Goal: Download file/media

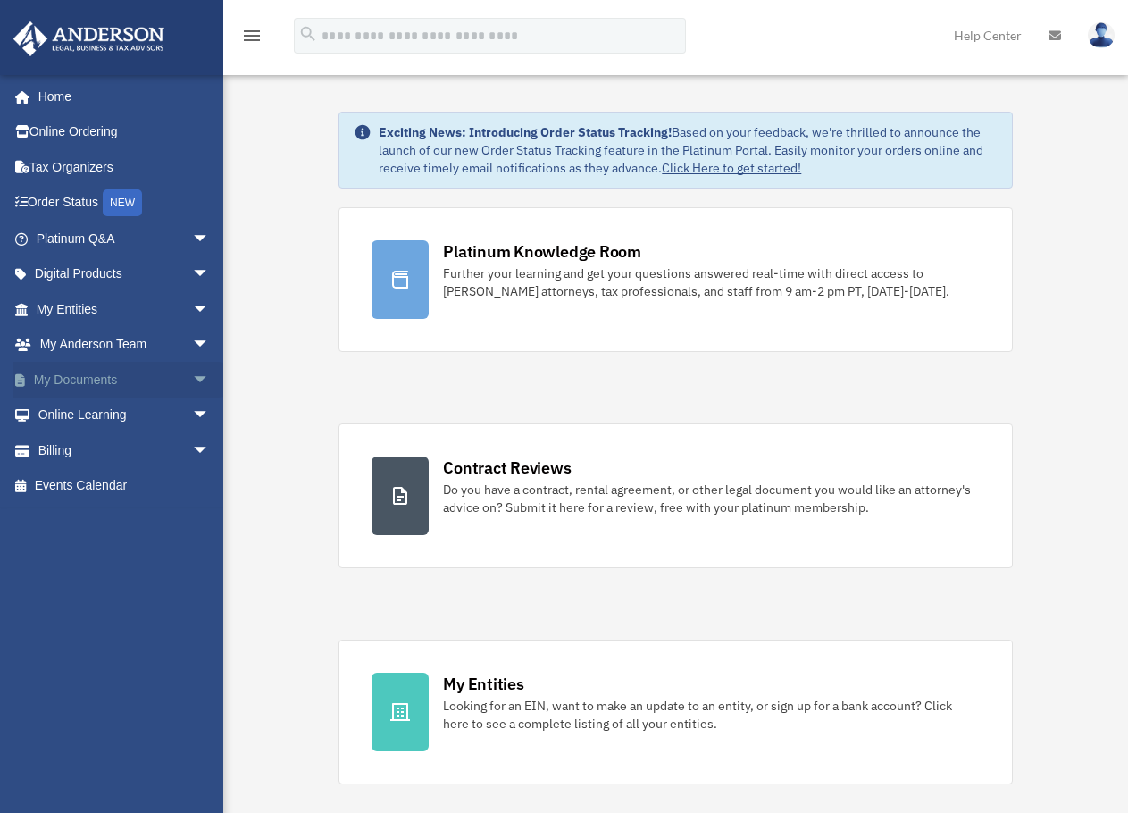
click at [104, 372] on link "My Documents arrow_drop_down" at bounding box center [125, 380] width 224 height 36
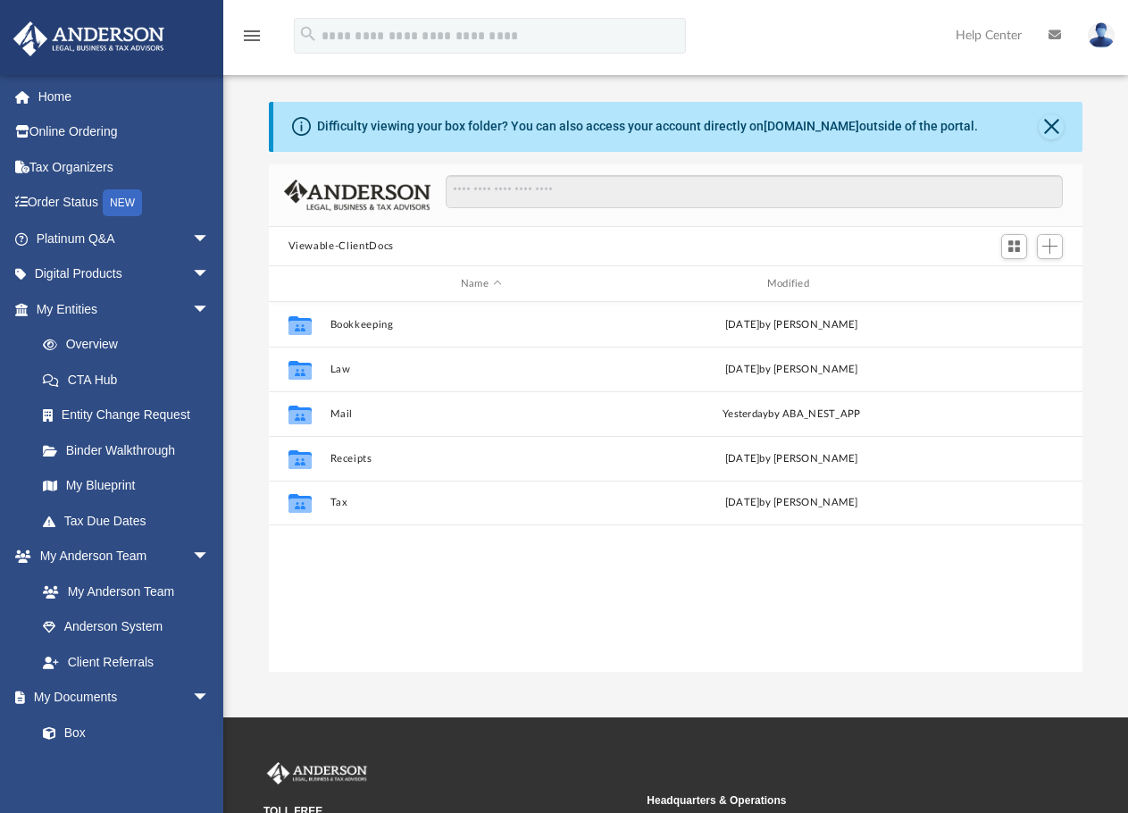
scroll to position [393, 800]
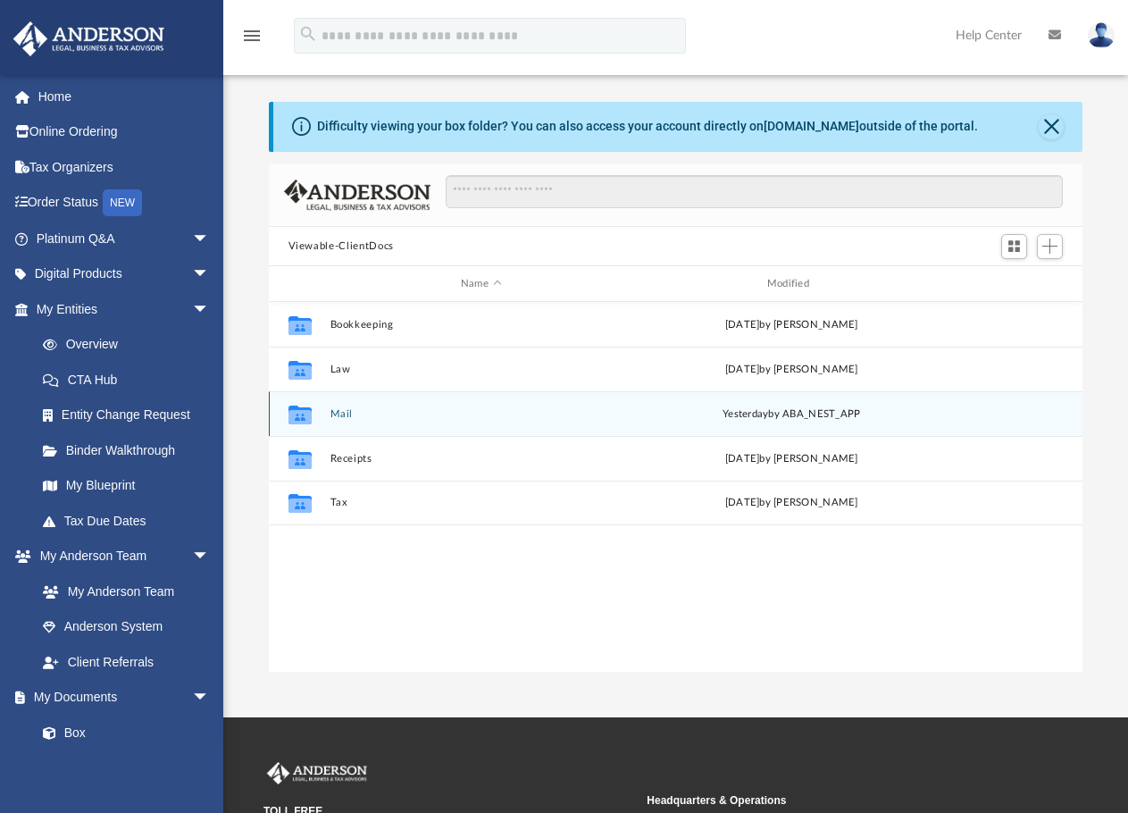
click at [329, 406] on div "Collaborated Folder Mail [DATE] by ABA_NEST_APP" at bounding box center [676, 413] width 815 height 45
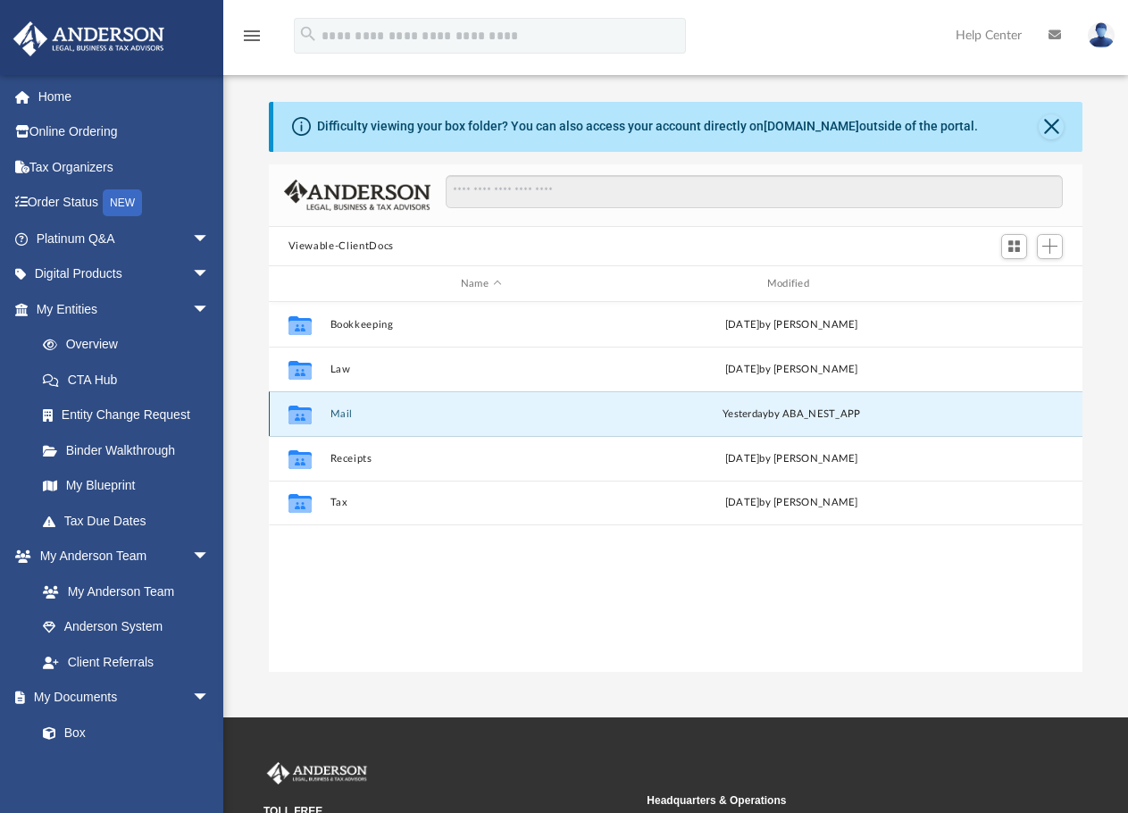
click at [297, 413] on icon "grid" at bounding box center [299, 417] width 23 height 14
click at [344, 415] on button "Mail" at bounding box center [481, 414] width 303 height 12
click at [298, 413] on icon "grid" at bounding box center [299, 417] width 23 height 14
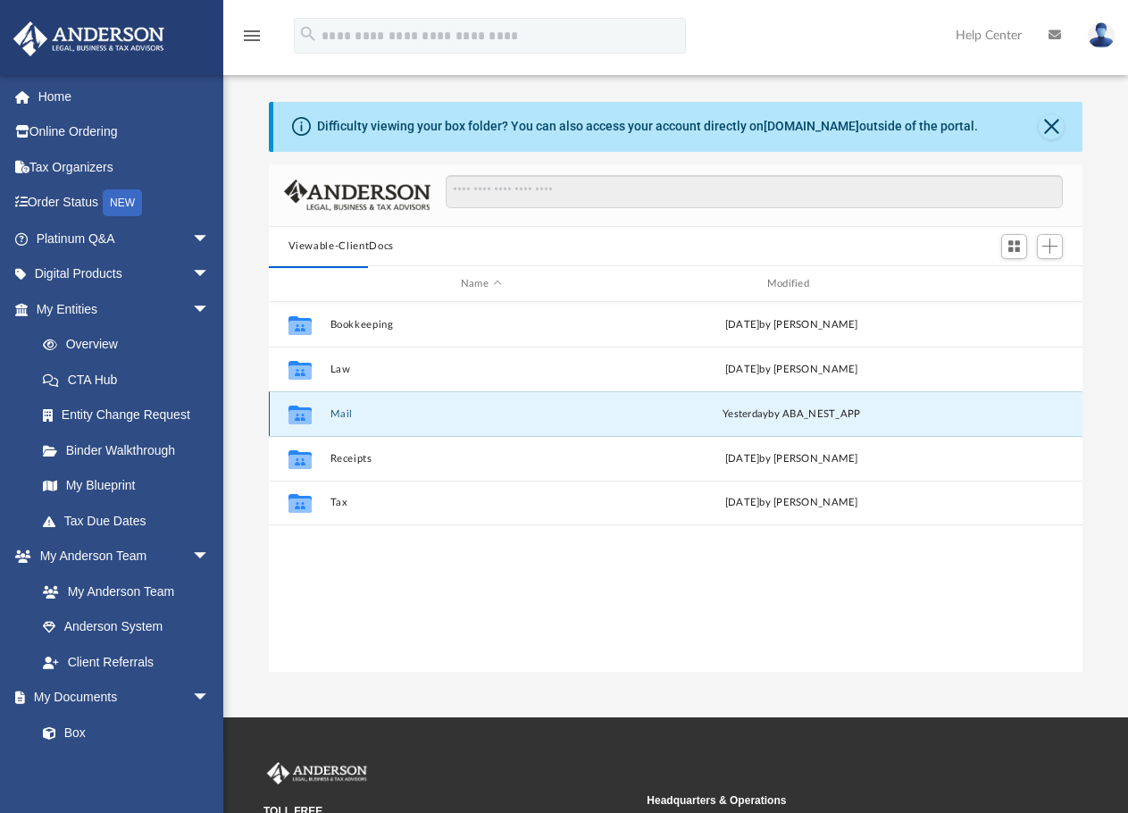
click at [298, 413] on icon "grid" at bounding box center [299, 417] width 23 height 14
click at [793, 416] on div "yesterday by ABA_NEST_APP" at bounding box center [791, 414] width 303 height 16
click at [292, 414] on icon "grid" at bounding box center [299, 417] width 23 height 14
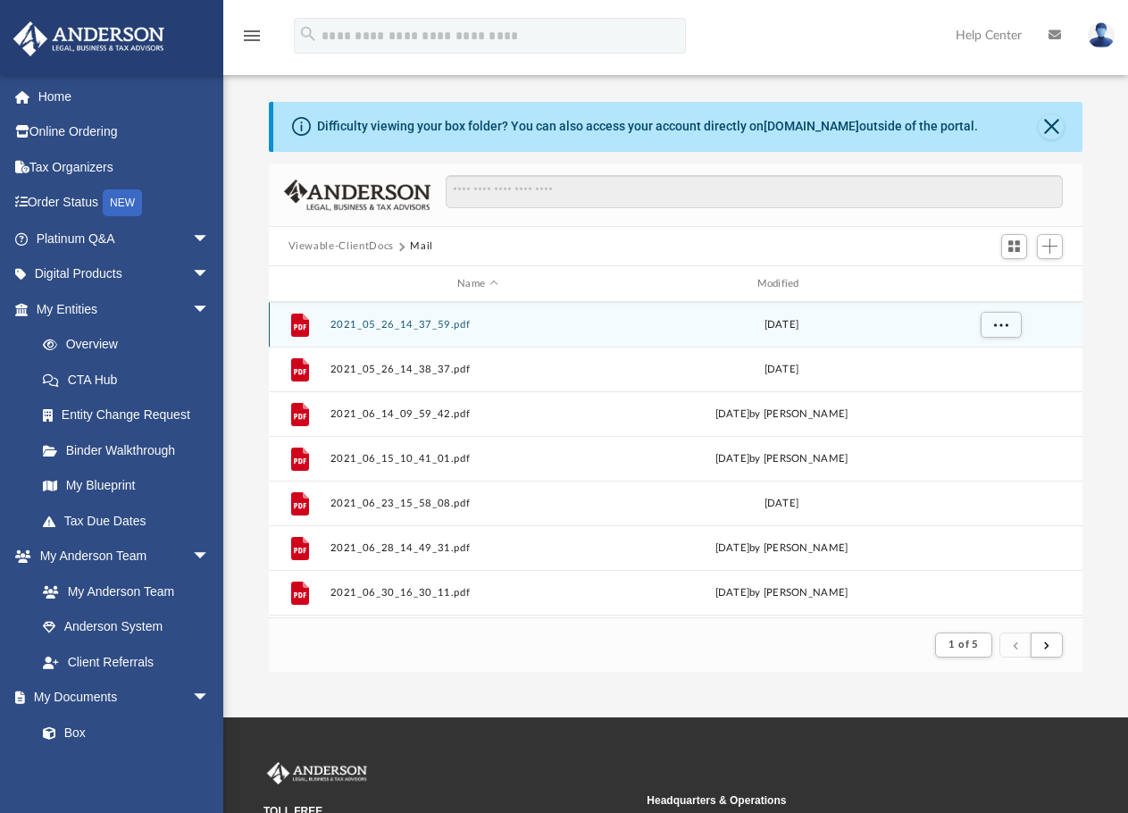
scroll to position [0, 0]
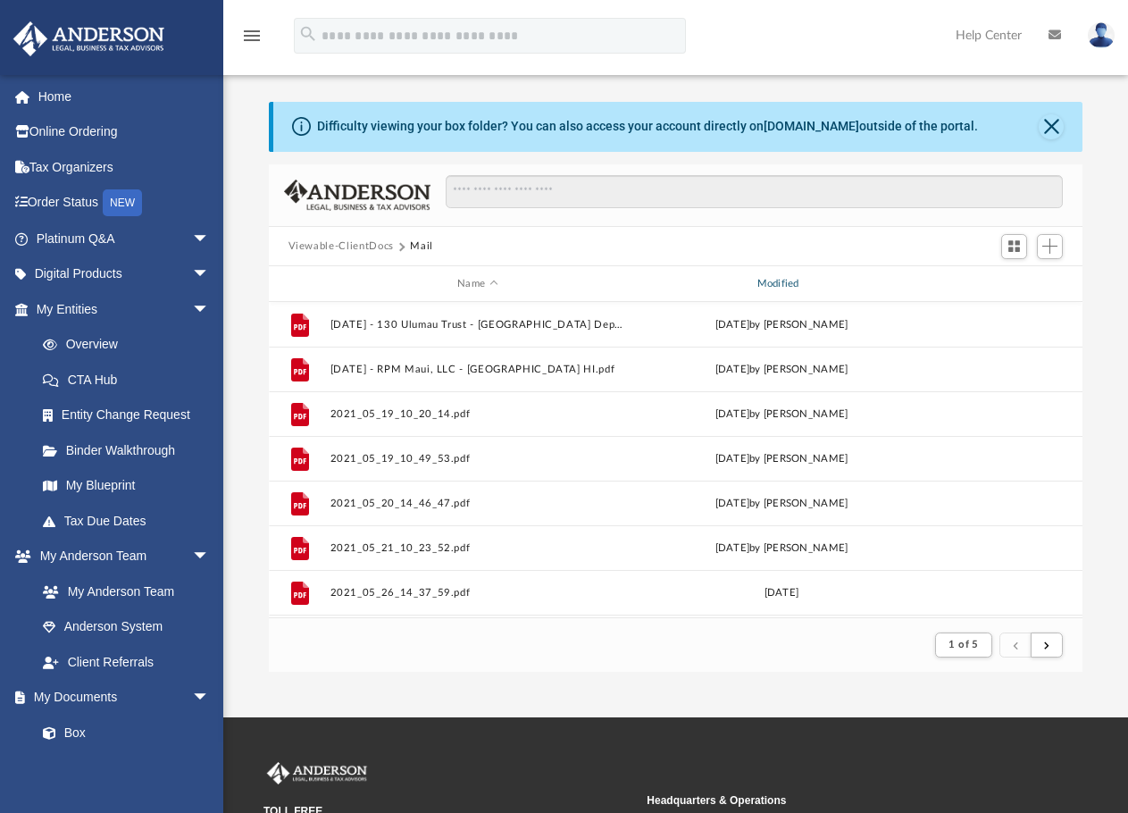
click at [786, 281] on div "Modified" at bounding box center [781, 284] width 297 height 16
click at [783, 283] on div "Modified" at bounding box center [781, 284] width 297 height 16
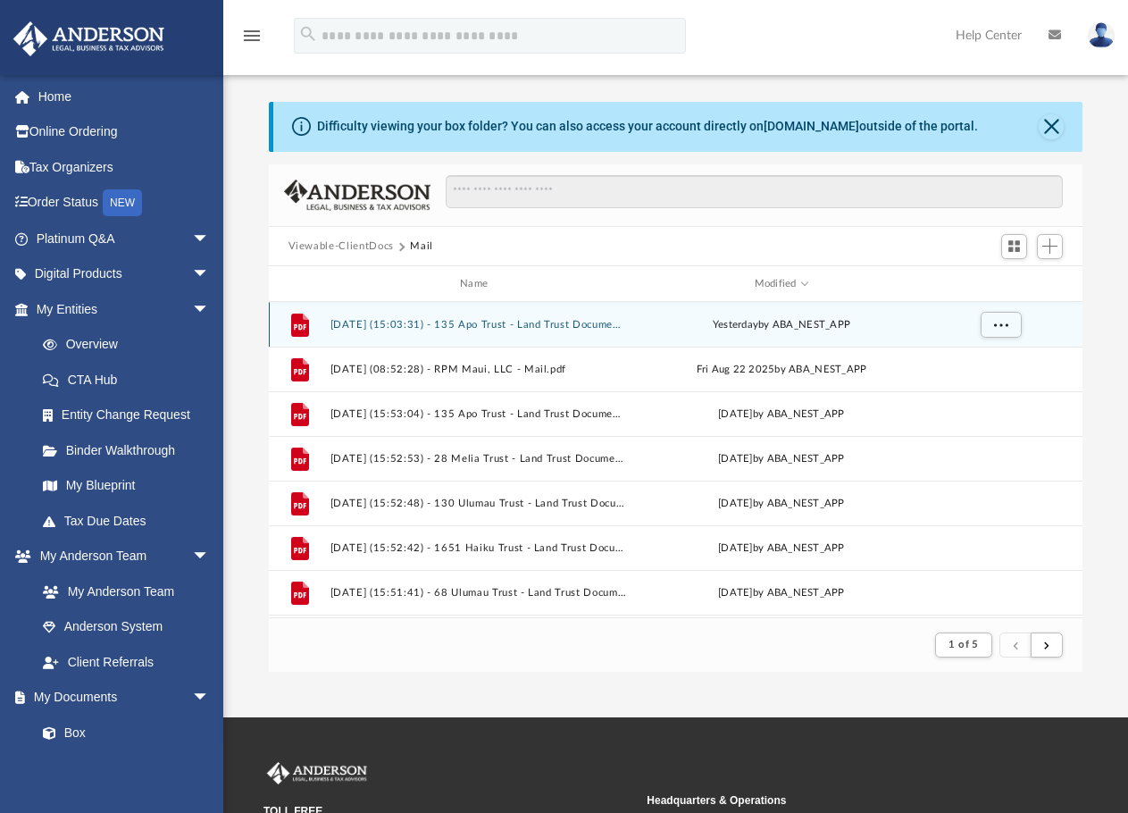
click at [600, 328] on button "2025.08.25 (15:03:31) - 135 Apo Trust - Land Trust Documents from Claudia Garci…" at bounding box center [478, 325] width 296 height 12
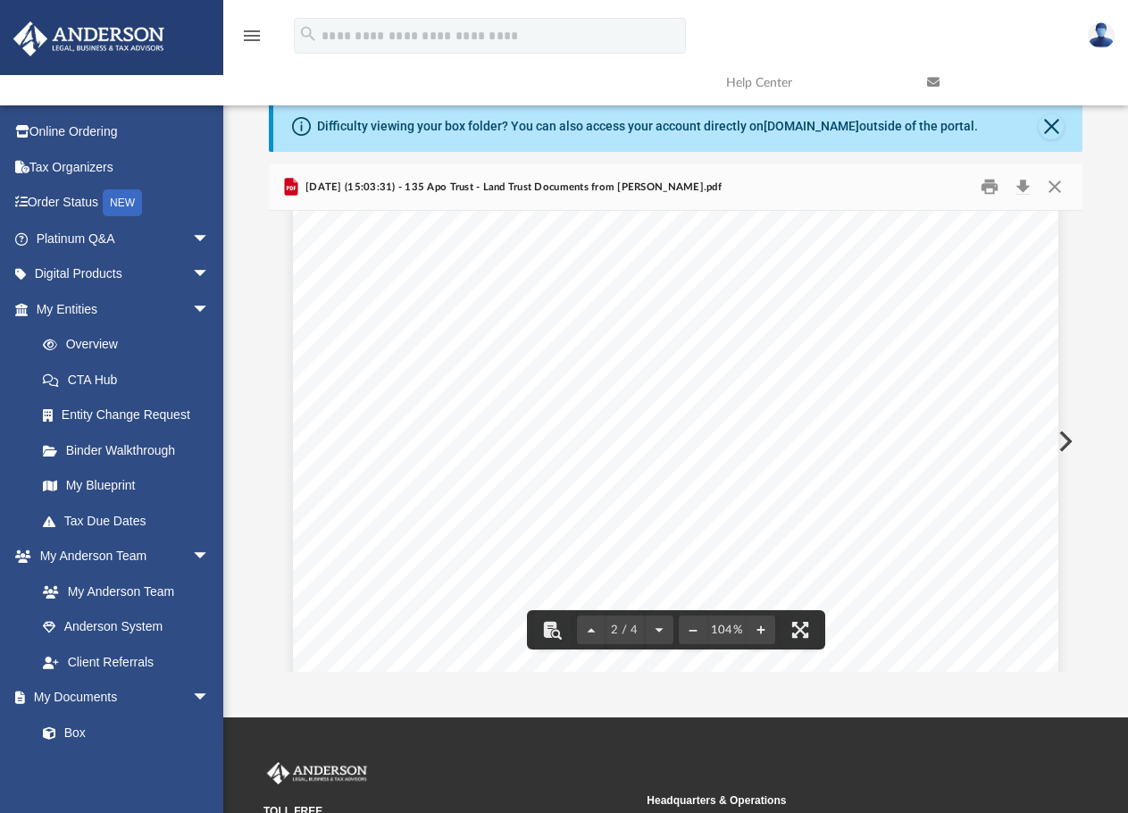
scroll to position [1306, 0]
click at [1019, 192] on button "Download" at bounding box center [1023, 187] width 32 height 28
click at [685, 83] on div "menu search Site Menu add layresman@yahoo.com My Profile Reset Password Logout …" at bounding box center [563, 58] width 1101 height 91
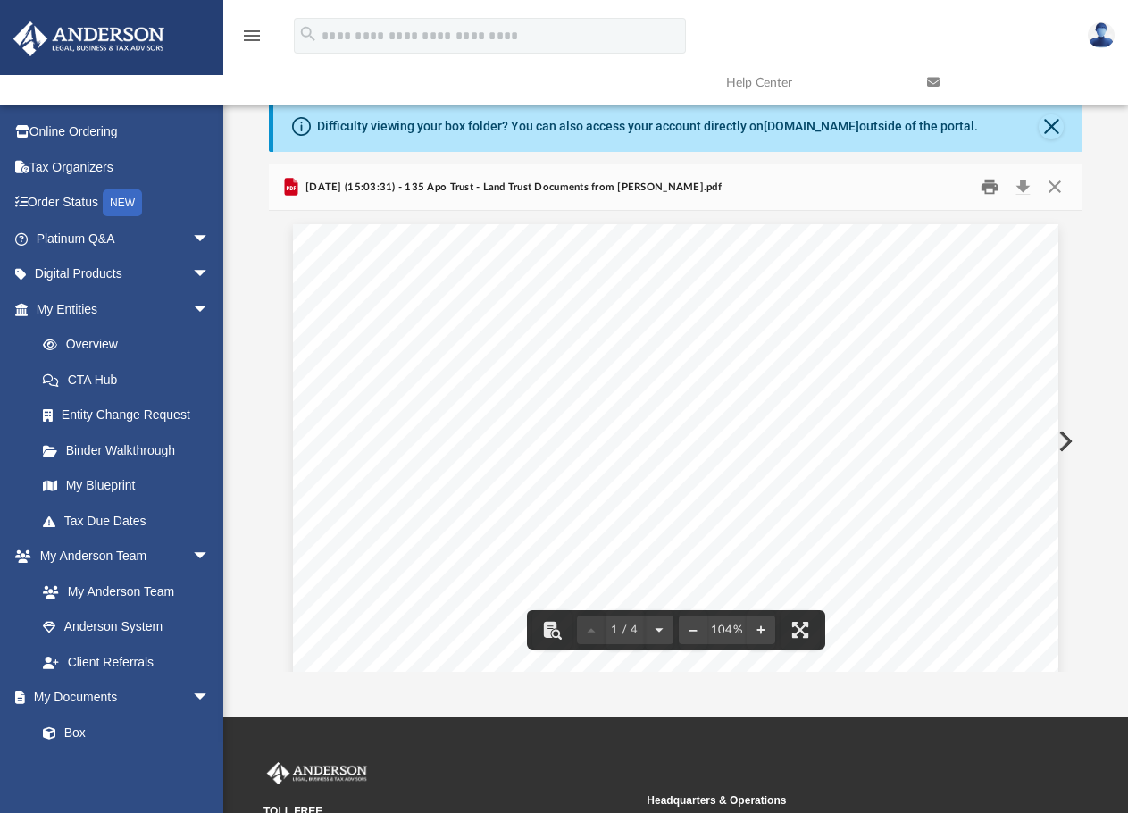
click at [993, 193] on button "Print" at bounding box center [990, 187] width 36 height 28
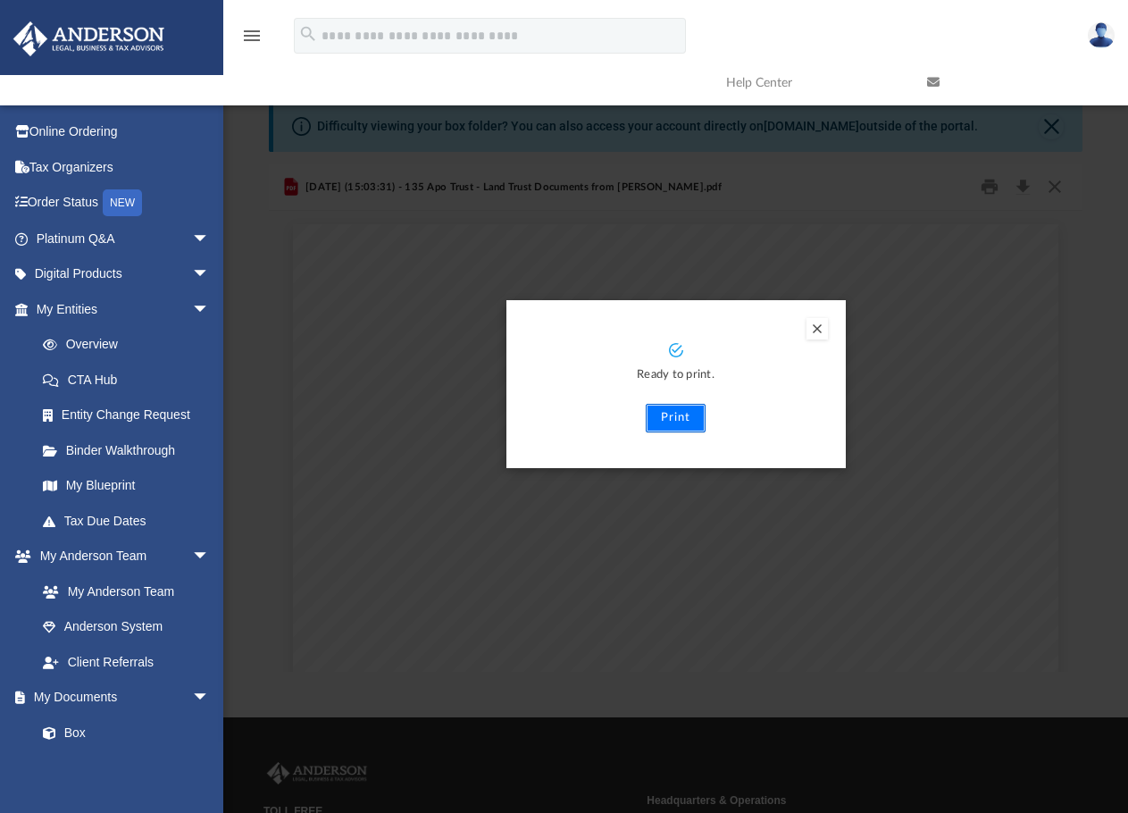
click at [699, 426] on button "Print" at bounding box center [676, 418] width 60 height 29
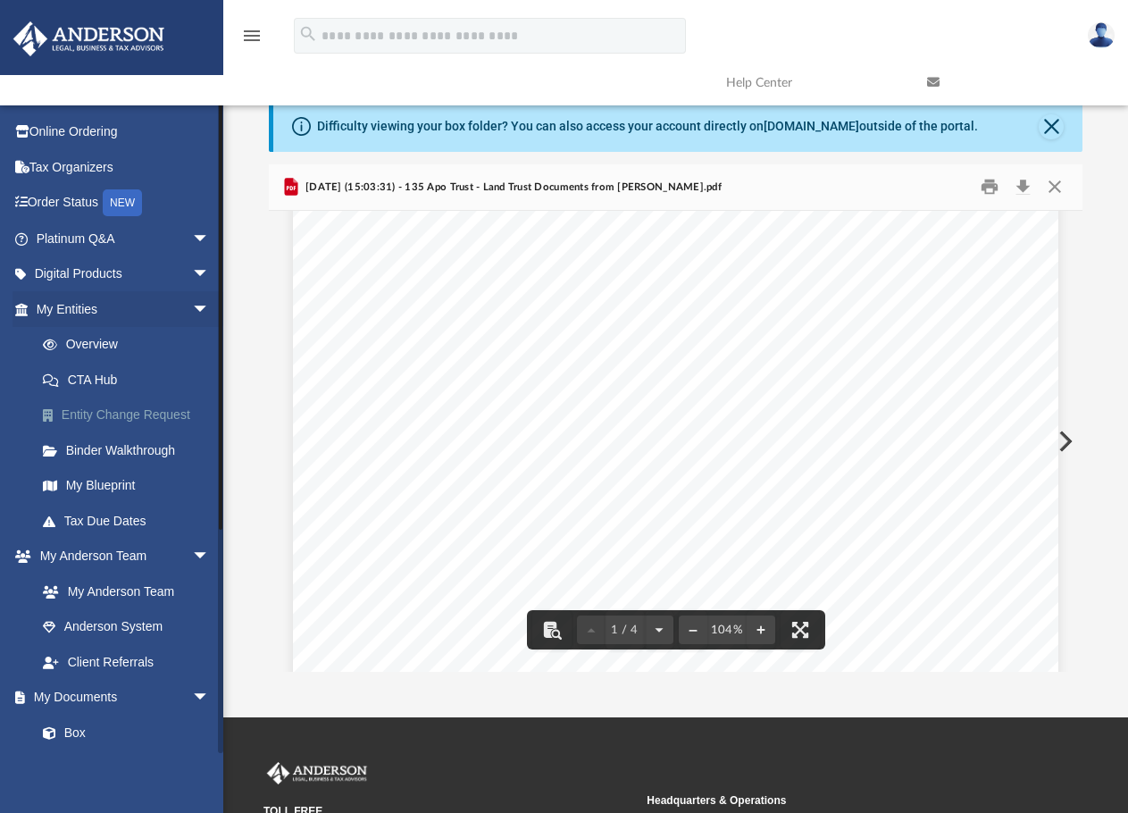
scroll to position [357, 0]
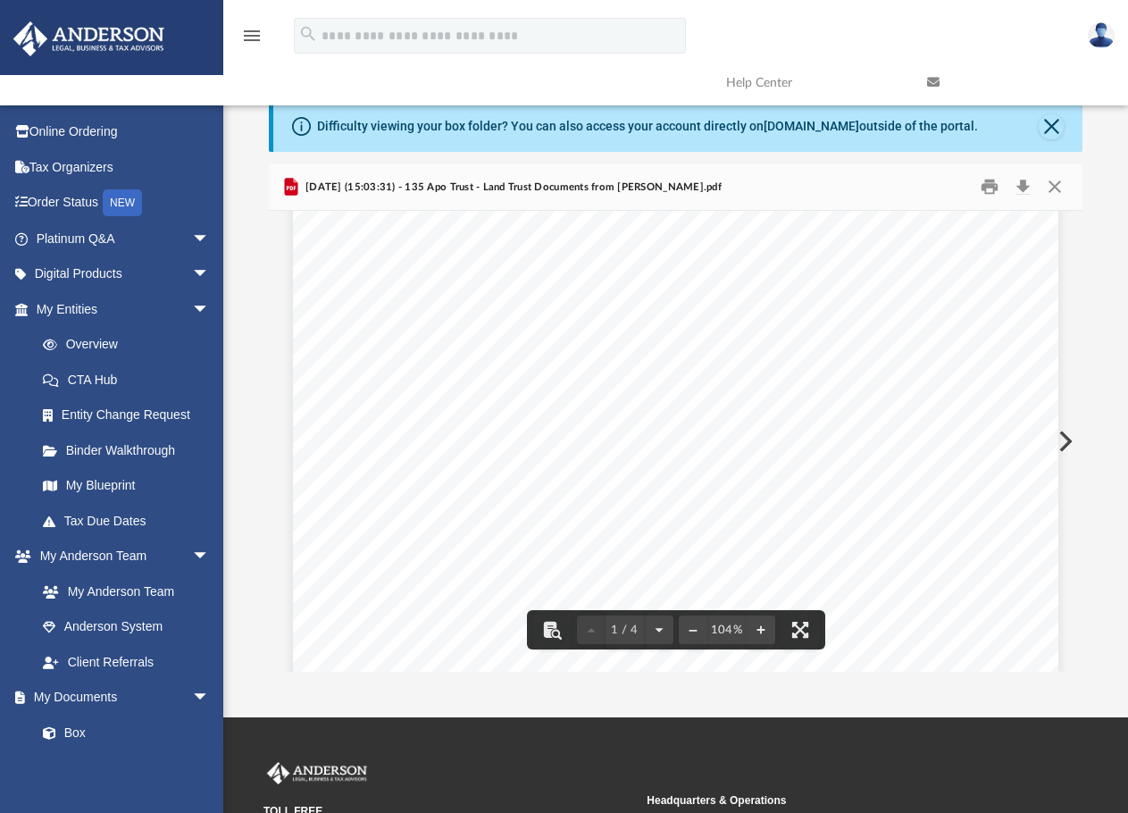
drag, startPoint x: 342, startPoint y: 232, endPoint x: 597, endPoint y: 294, distance: 261.9
click at [597, 294] on div "Page 1" at bounding box center [675, 358] width 765 height 982
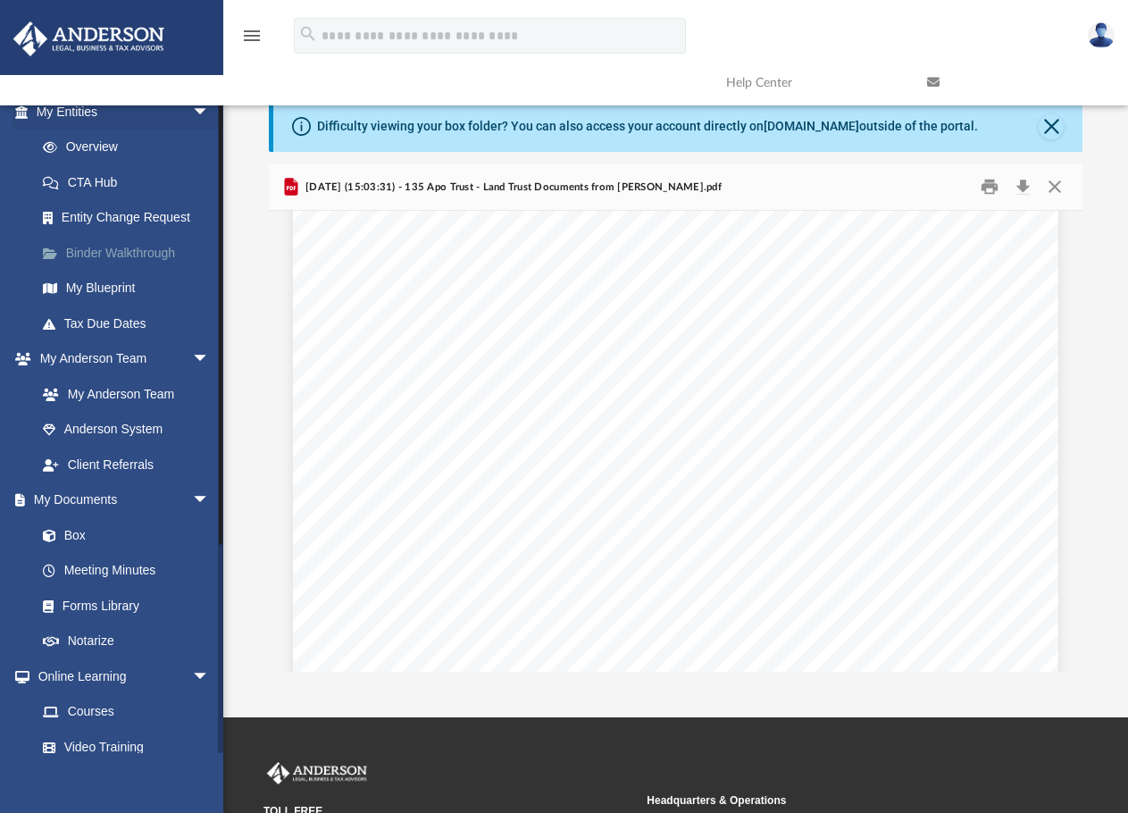
scroll to position [0, 0]
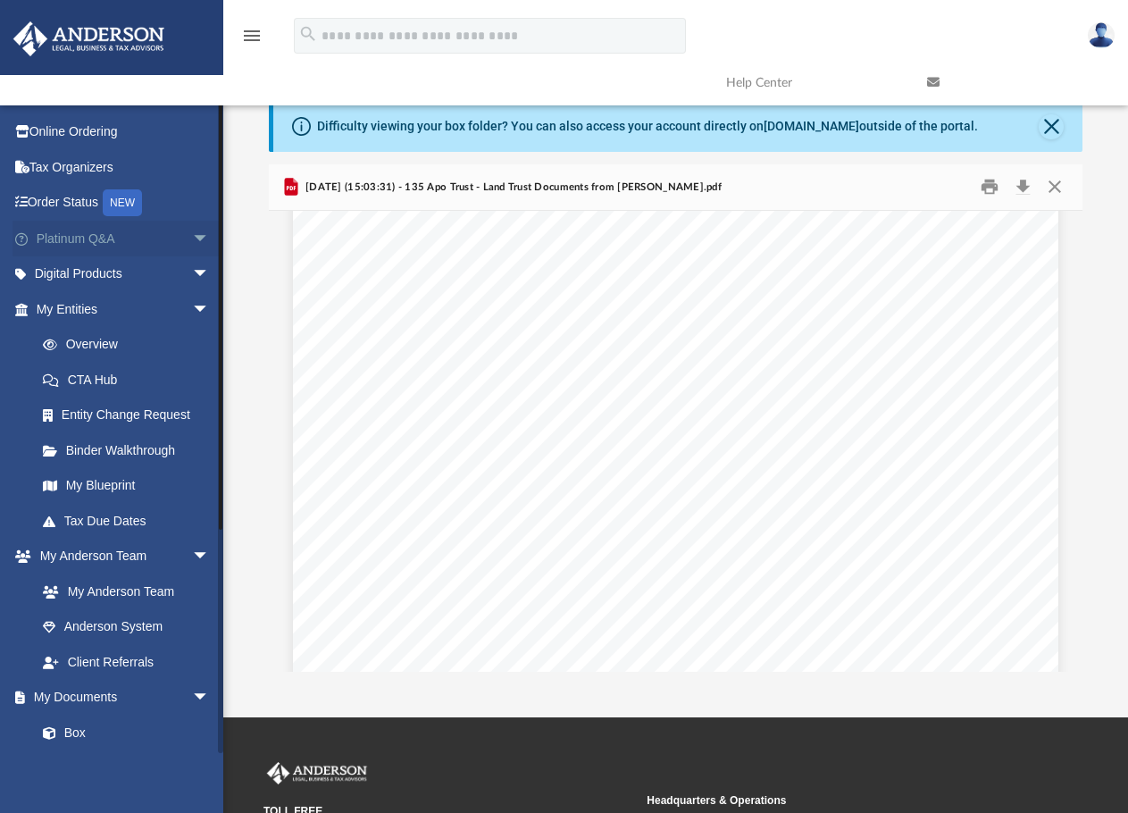
click at [102, 245] on link "Platinum Q&A arrow_drop_down" at bounding box center [125, 239] width 224 height 36
click at [85, 229] on link "Platinum Q&A arrow_drop_down" at bounding box center [125, 239] width 224 height 36
click at [192, 236] on span "arrow_drop_down" at bounding box center [210, 239] width 36 height 37
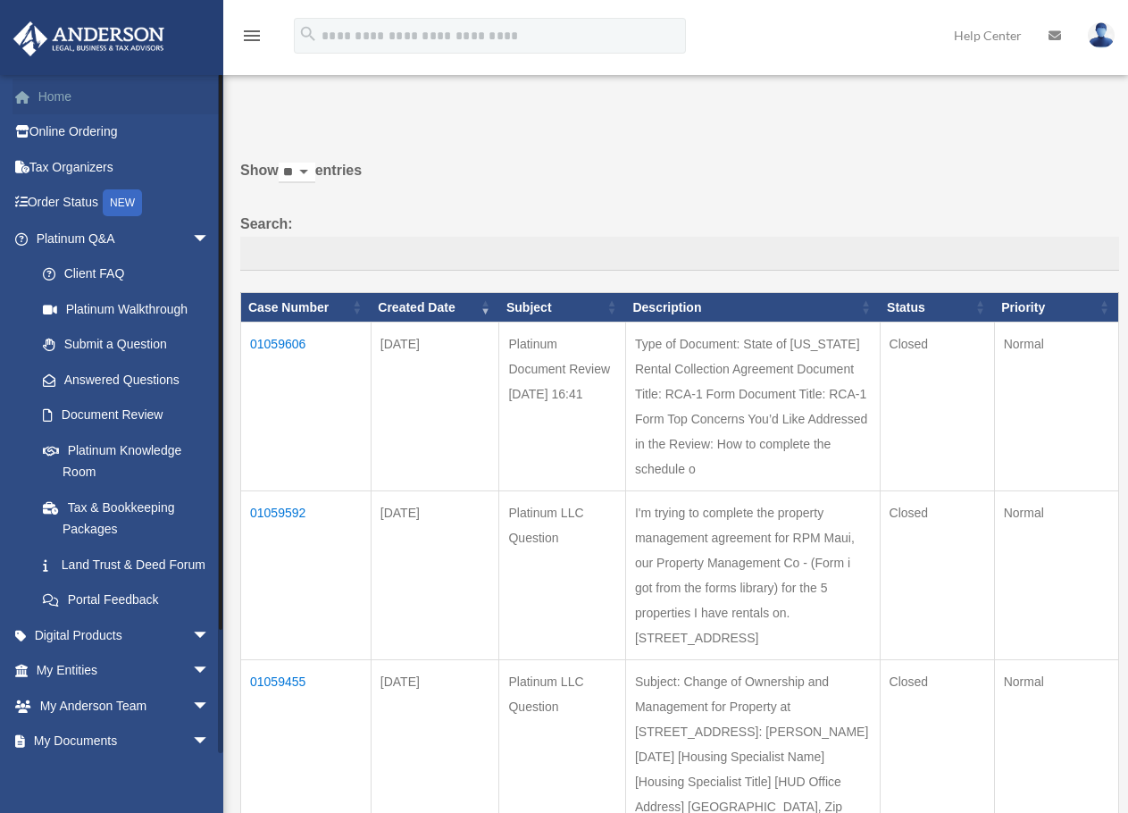
click at [63, 96] on link "Home" at bounding box center [125, 97] width 224 height 36
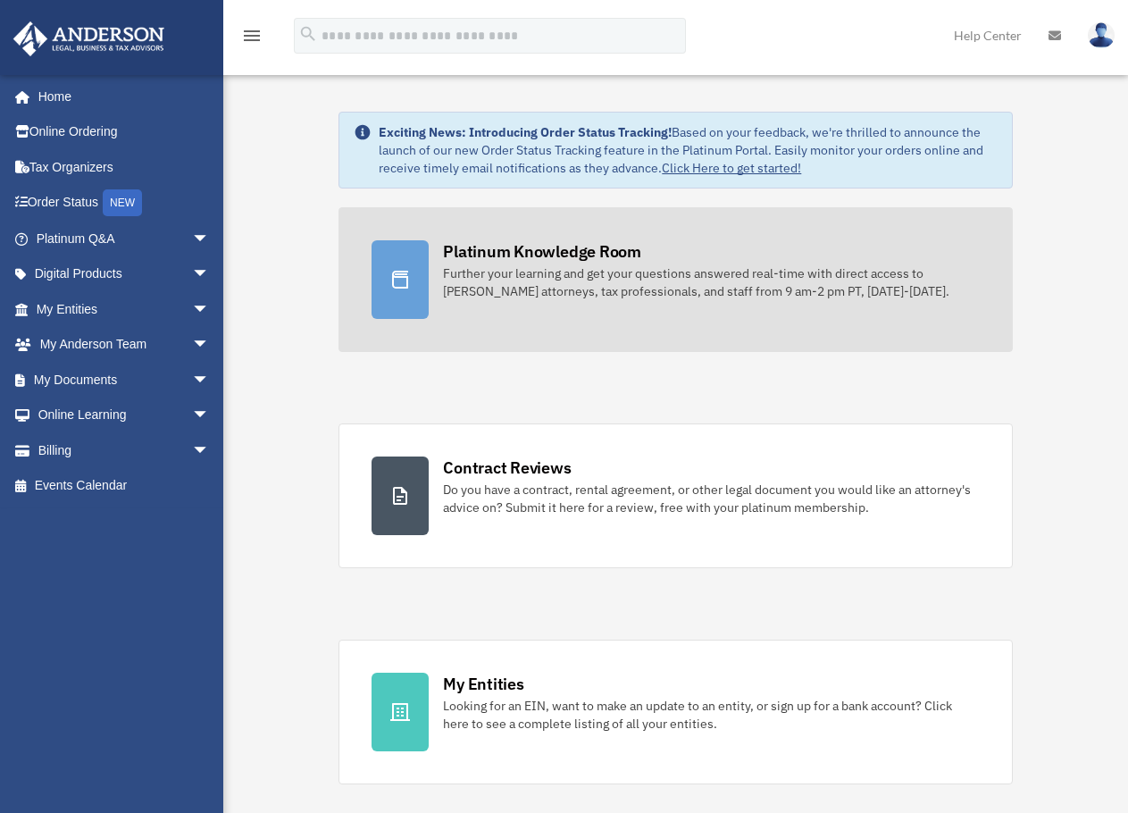
click at [605, 262] on div "Platinum Knowledge Room" at bounding box center [542, 251] width 198 height 22
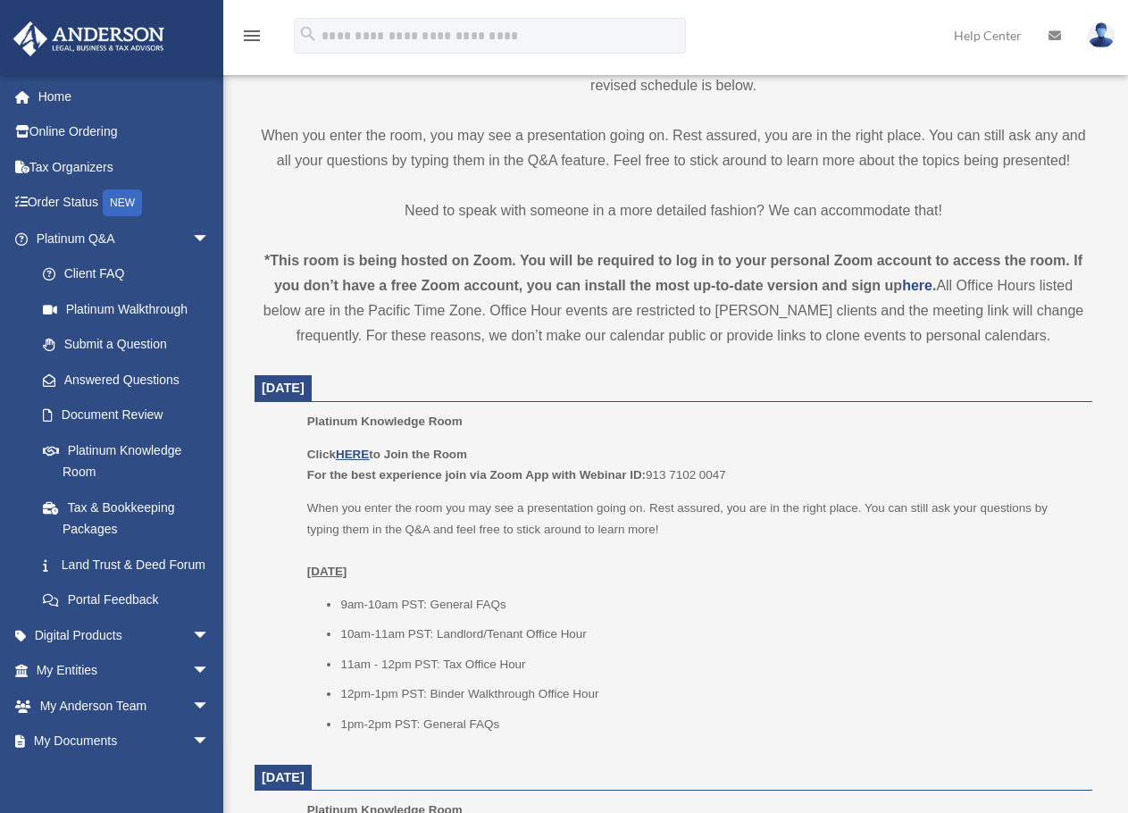
scroll to position [447, 0]
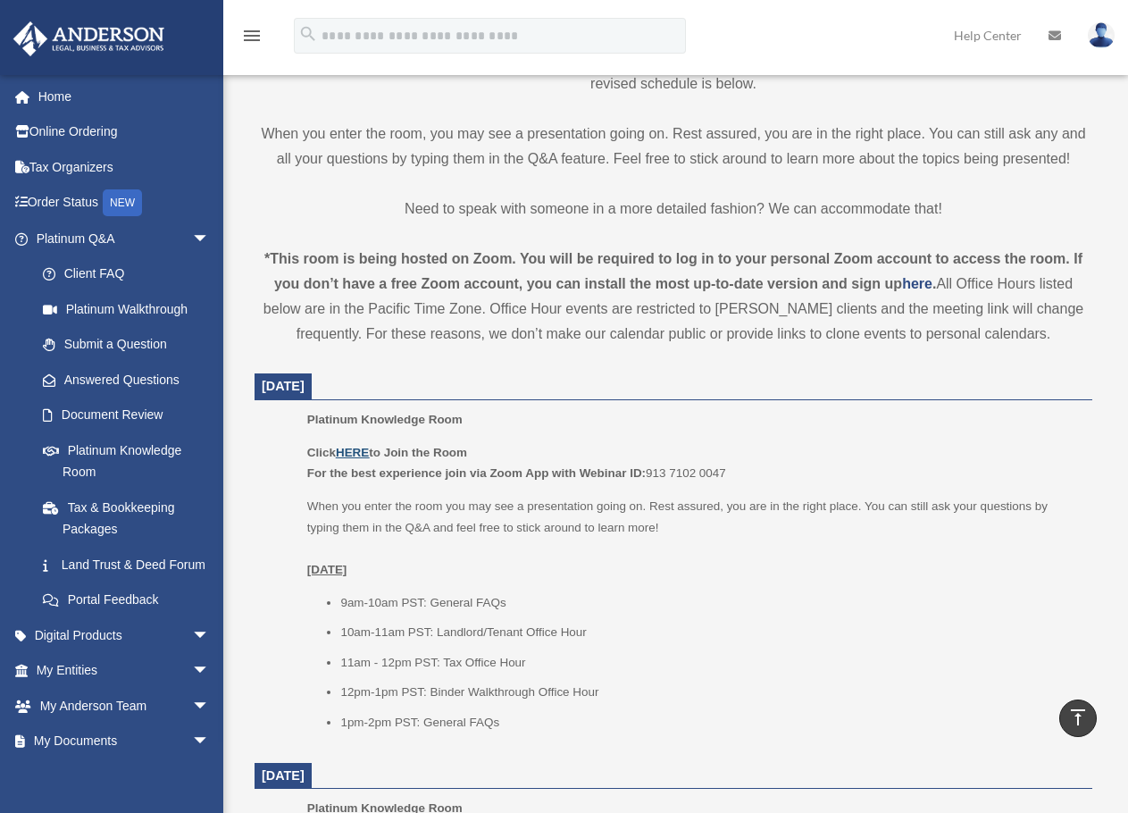
click at [350, 457] on u "HERE" at bounding box center [352, 452] width 33 height 13
